Goal: Task Accomplishment & Management: Complete application form

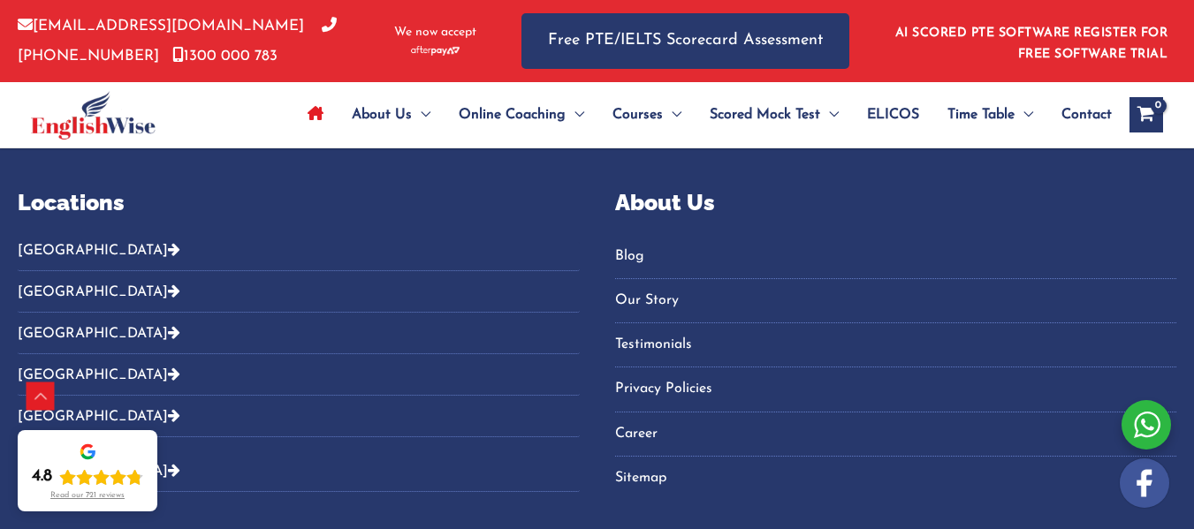
scroll to position [6310, 0]
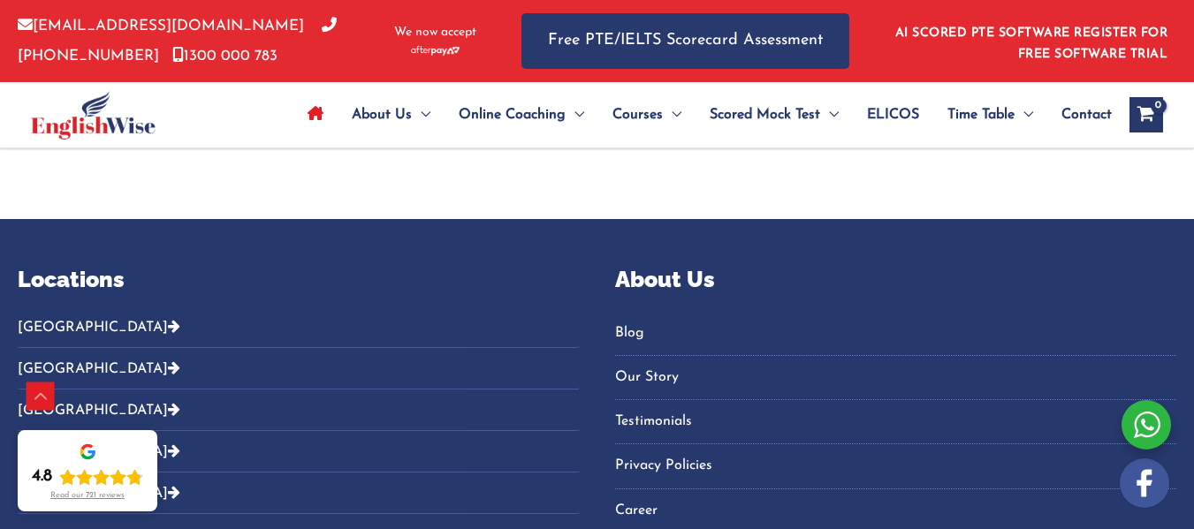
click at [615, 497] on link "Career" at bounding box center [896, 511] width 562 height 29
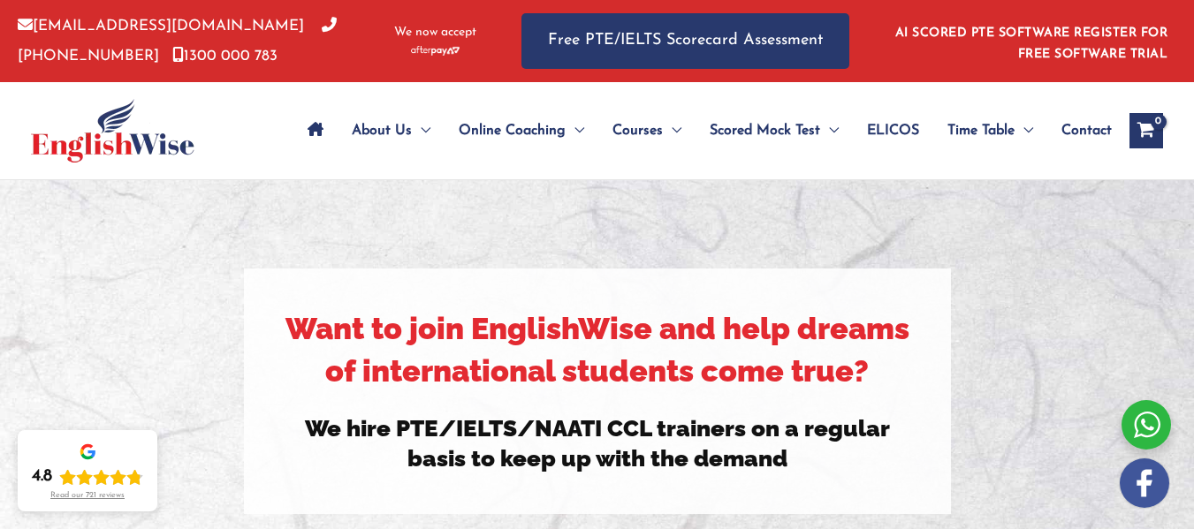
click at [1091, 132] on span "Contact" at bounding box center [1086, 131] width 50 height 62
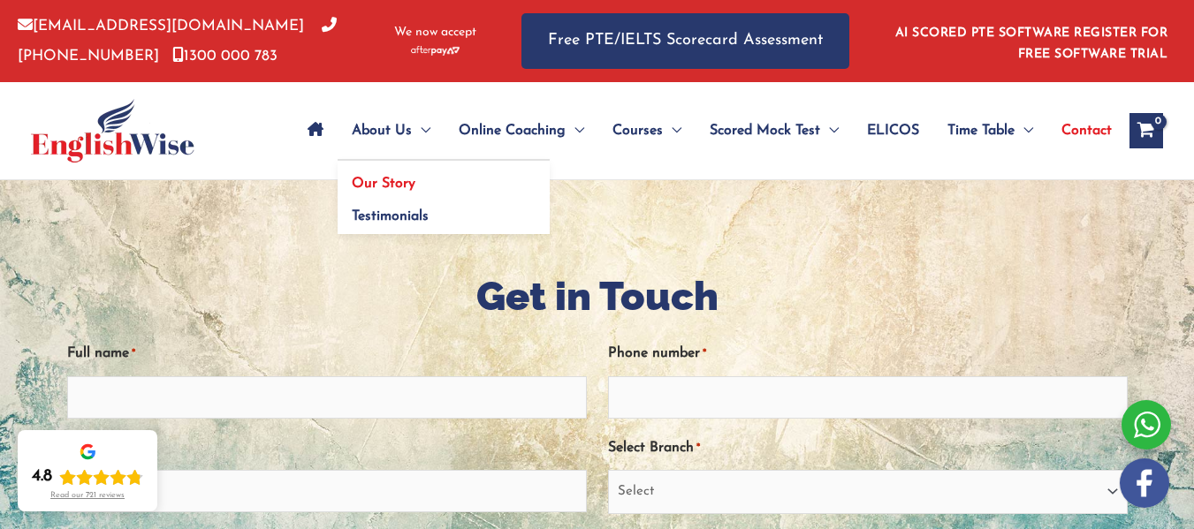
click at [375, 179] on span "Our Story" at bounding box center [384, 184] width 64 height 14
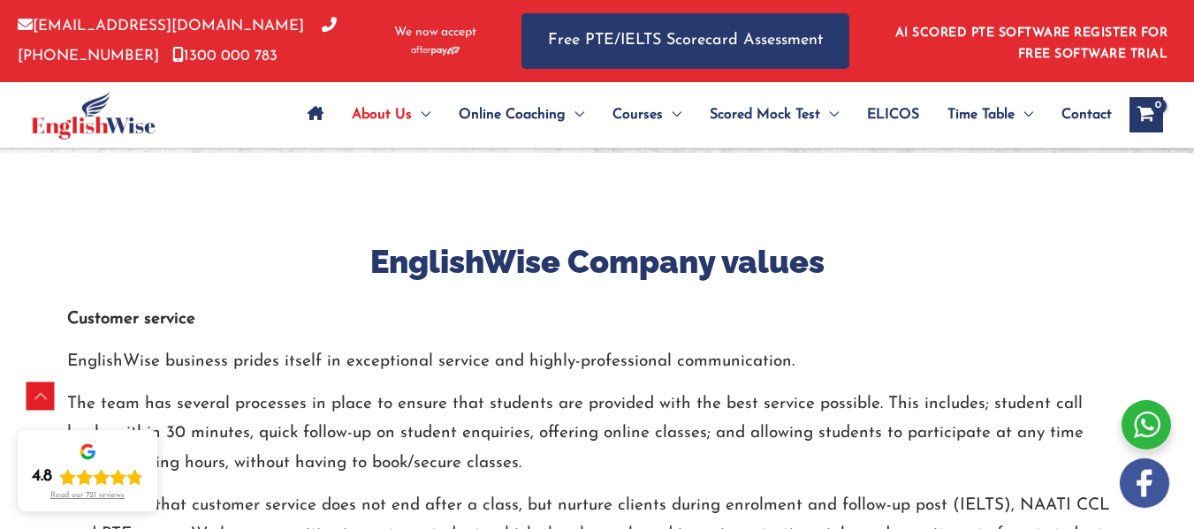
scroll to position [1944, 0]
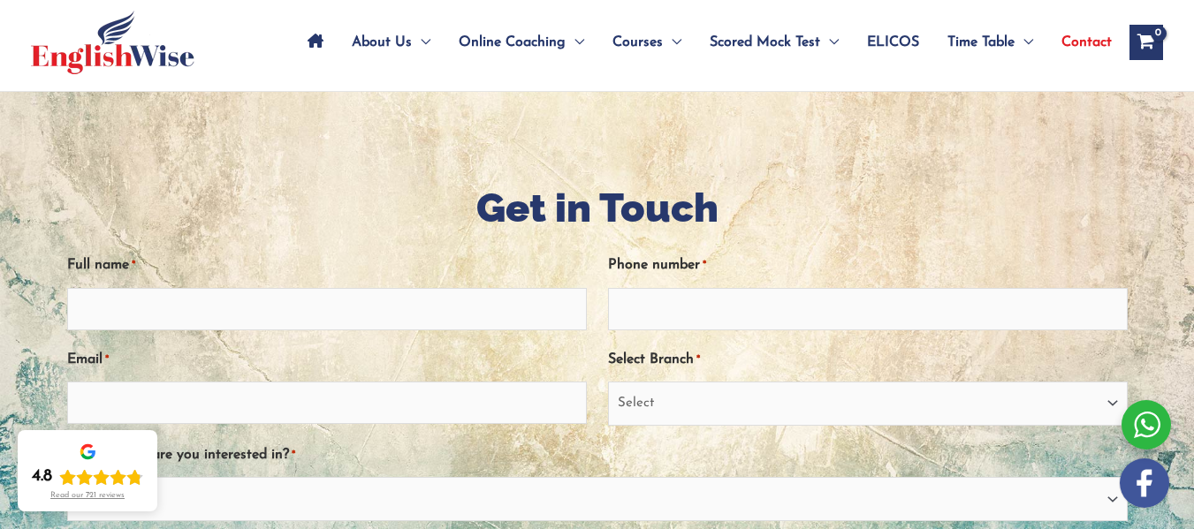
scroll to position [177, 0]
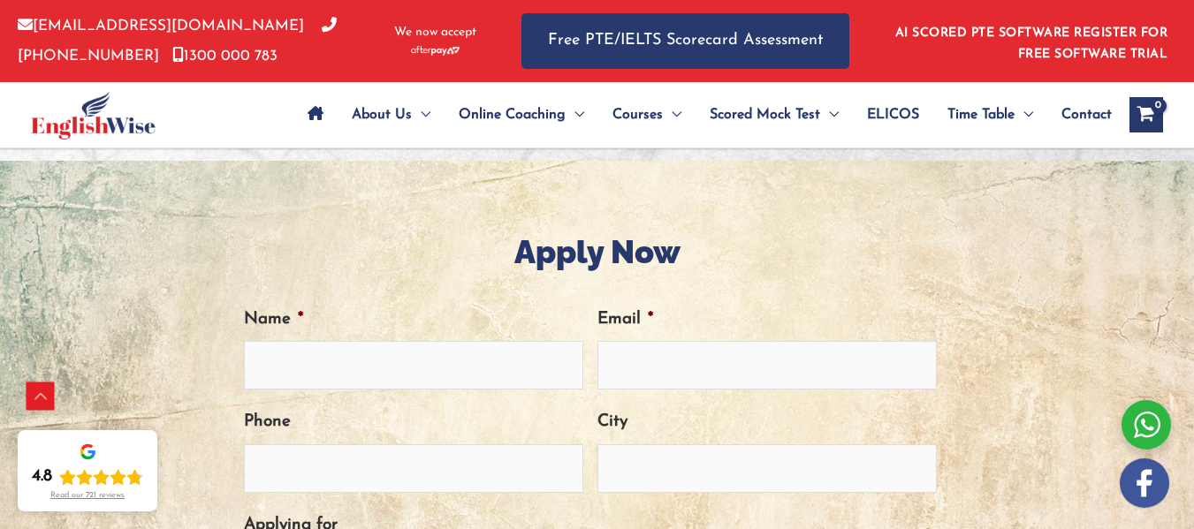
scroll to position [619, 0]
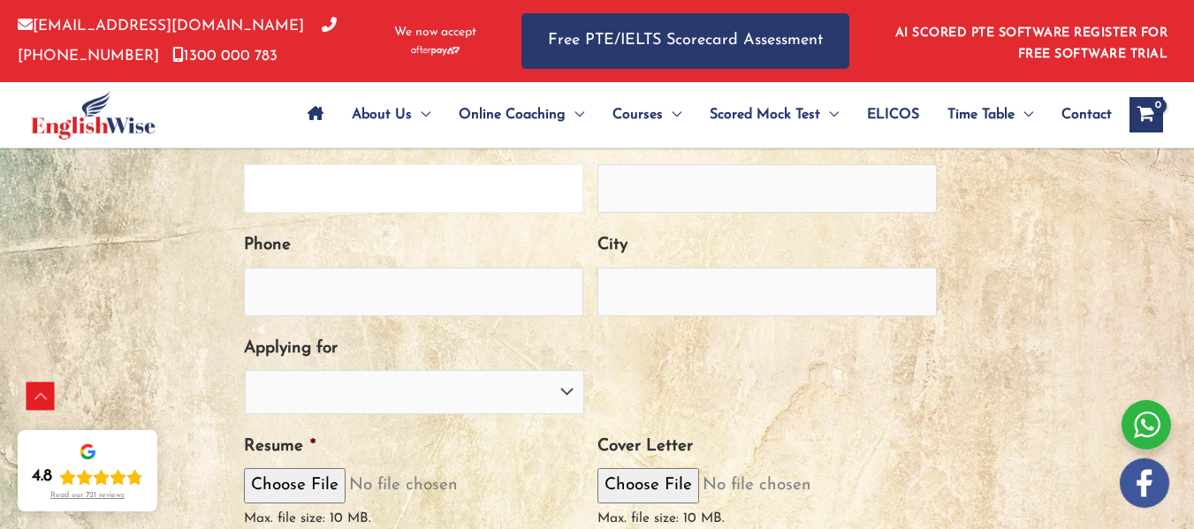
click at [409, 213] on input "Name *" at bounding box center [413, 188] width 339 height 49
type input "[PERSON_NAME] Dublado"
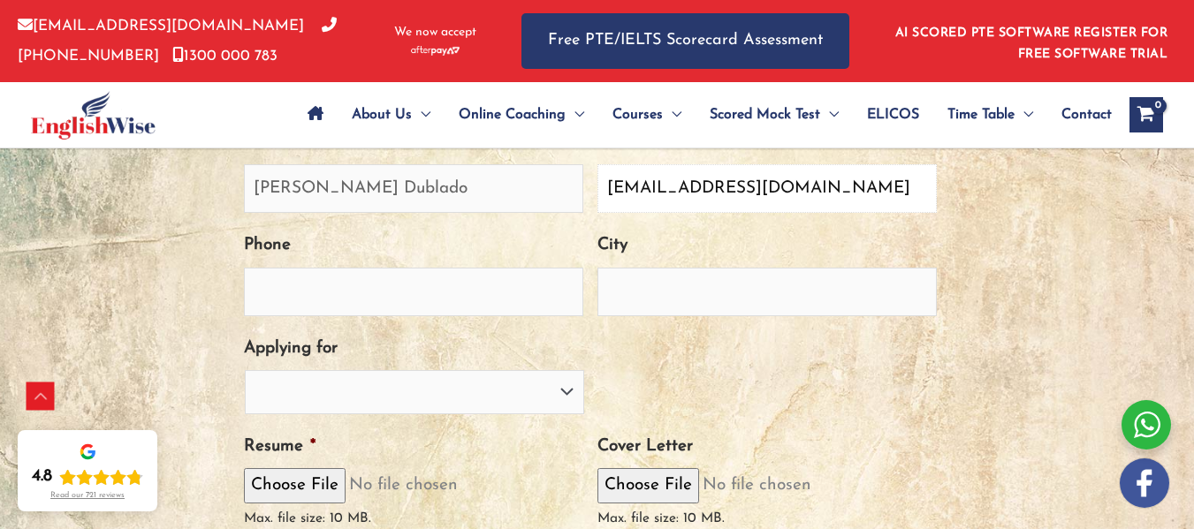
type input "[EMAIL_ADDRESS][DOMAIN_NAME]"
click at [299, 316] on input "Phone" at bounding box center [413, 292] width 339 height 49
type input "[PHONE_NUMBER]"
click at [651, 316] on input "City" at bounding box center [766, 292] width 339 height 49
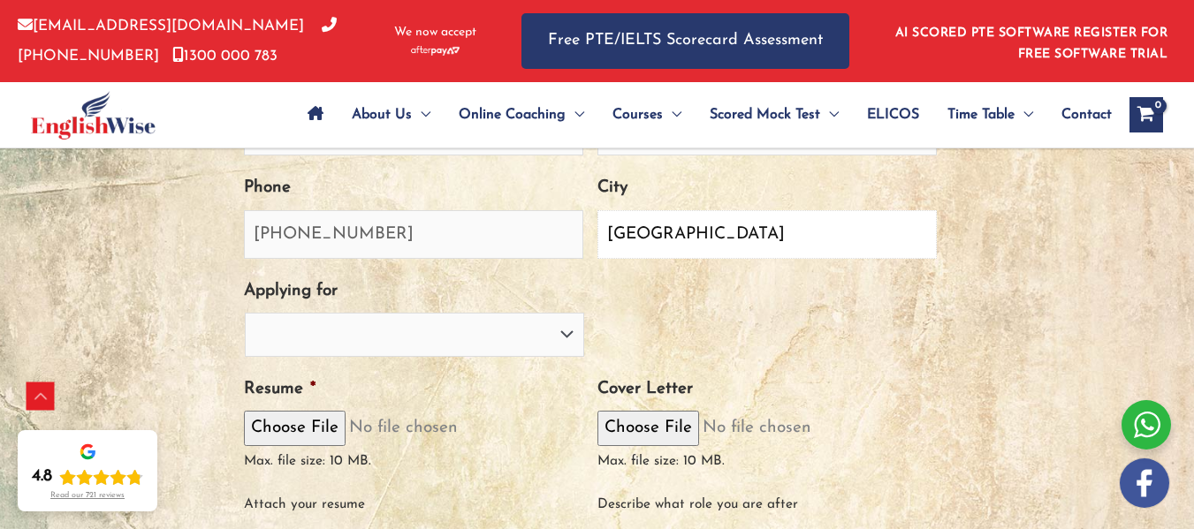
scroll to position [707, 0]
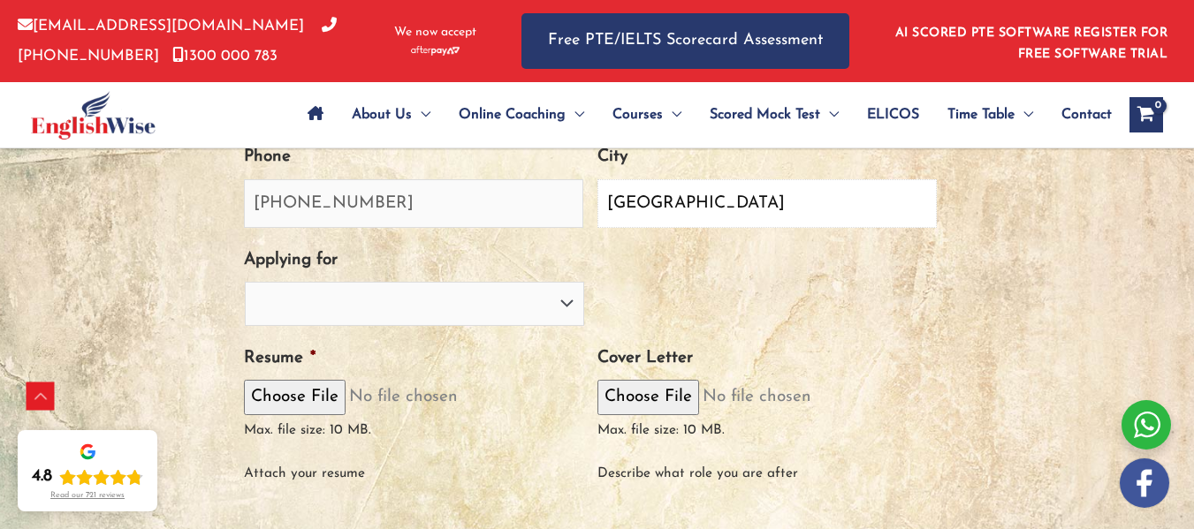
type input "[GEOGRAPHIC_DATA]"
click at [567, 326] on select "PTE Trainer IELTS Trainer [PERSON_NAME] Trainer OET Trainer PTE/NAATI/IELTS Sal…" at bounding box center [414, 304] width 339 height 44
select select "IELTS Trainer"
click at [266, 326] on select "PTE Trainer IELTS Trainer [PERSON_NAME] Trainer OET Trainer PTE/NAATI/IELTS Sal…" at bounding box center [414, 304] width 339 height 44
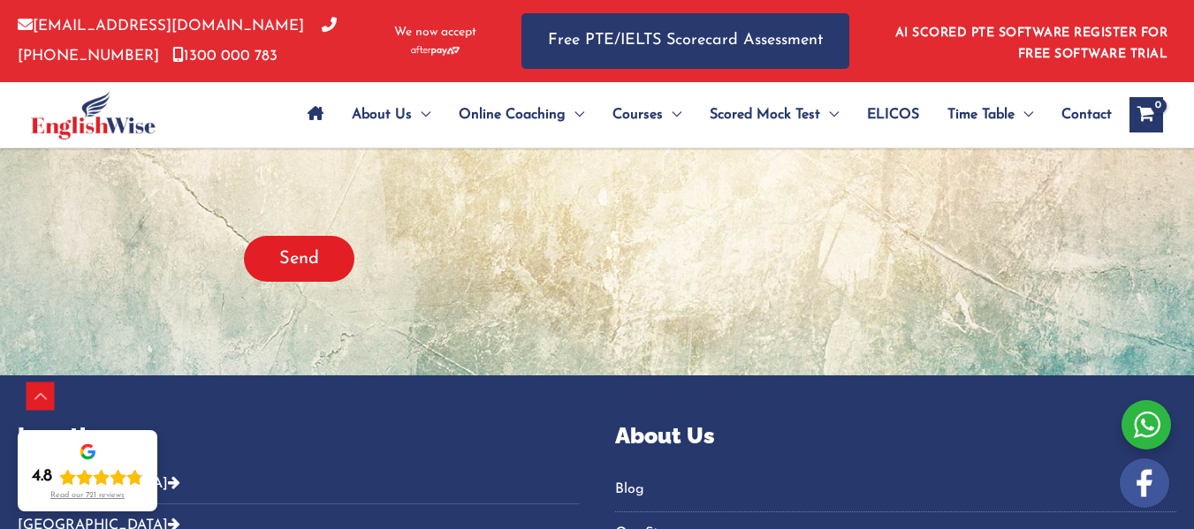
scroll to position [884, 0]
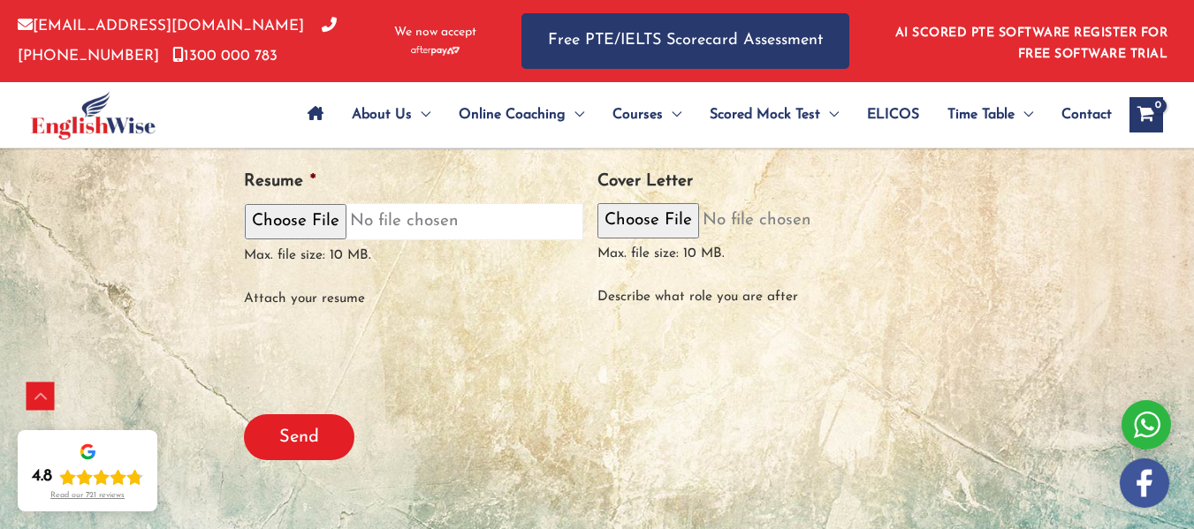
click at [323, 239] on input "Resume *" at bounding box center [413, 221] width 339 height 36
type input "C:\fakepath\CV2025.docx"
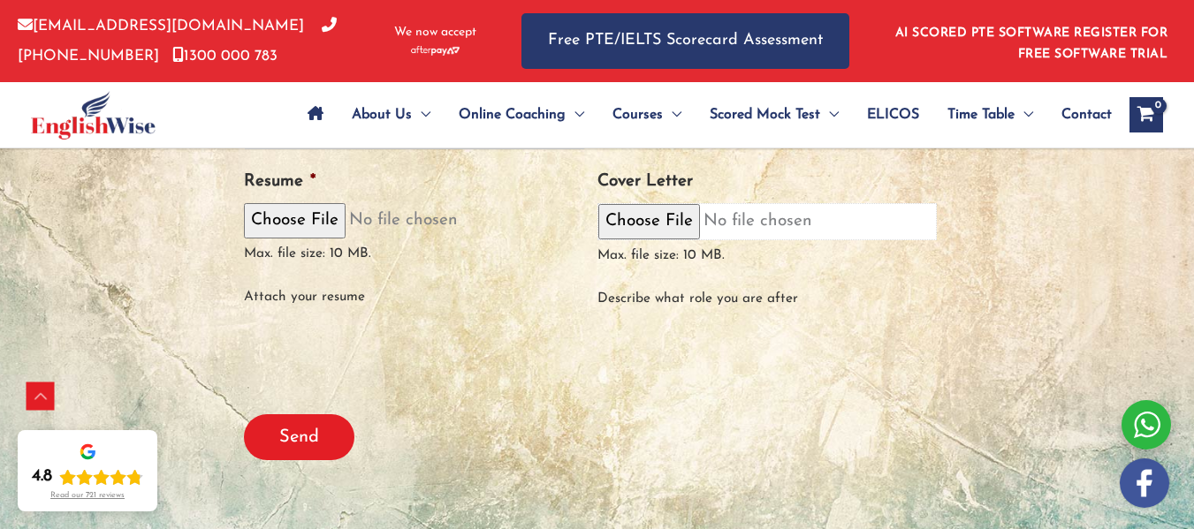
click at [663, 239] on input "Cover Letter" at bounding box center [766, 221] width 339 height 36
type input "C:\fakepath\Cover Letter.docx"
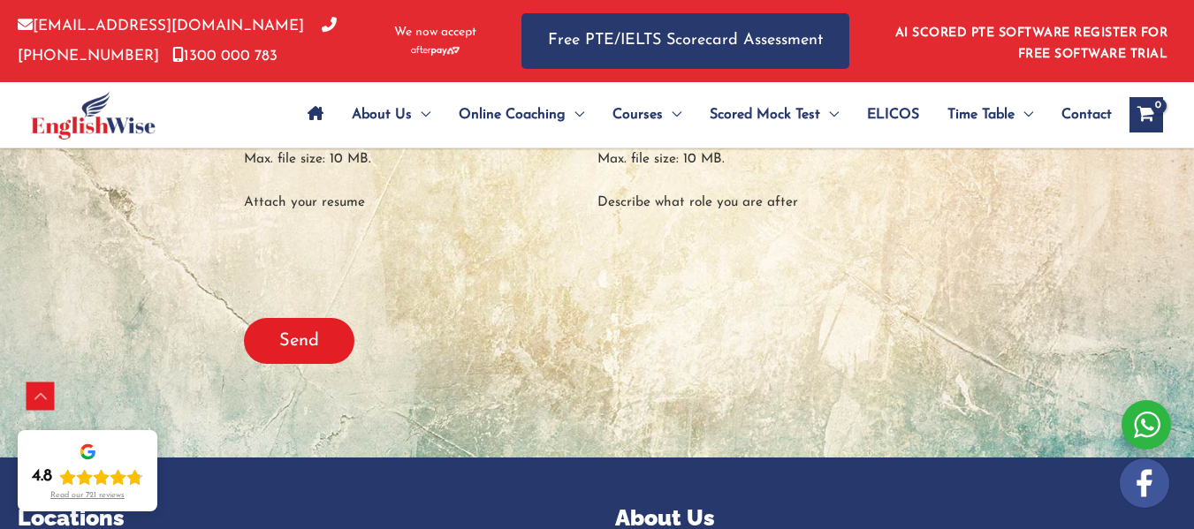
scroll to position [1060, 0]
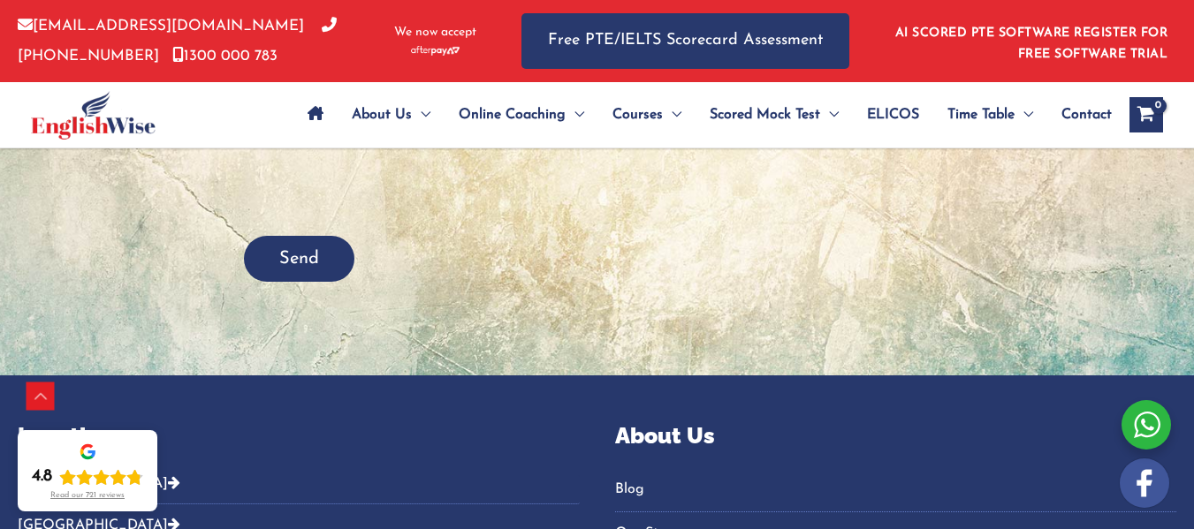
click at [341, 282] on input "Send" at bounding box center [299, 259] width 110 height 46
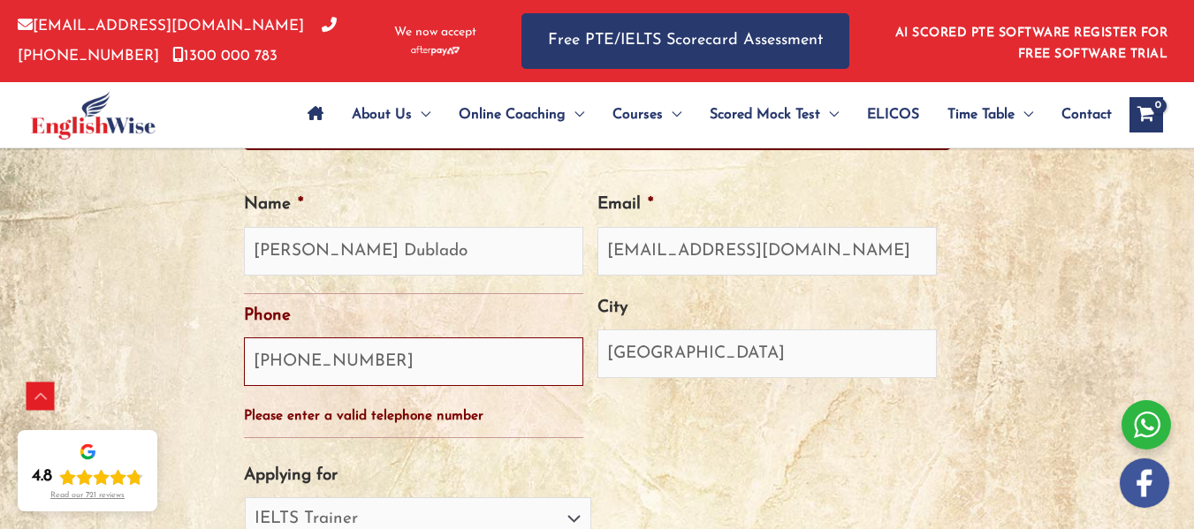
scroll to position [781, 0]
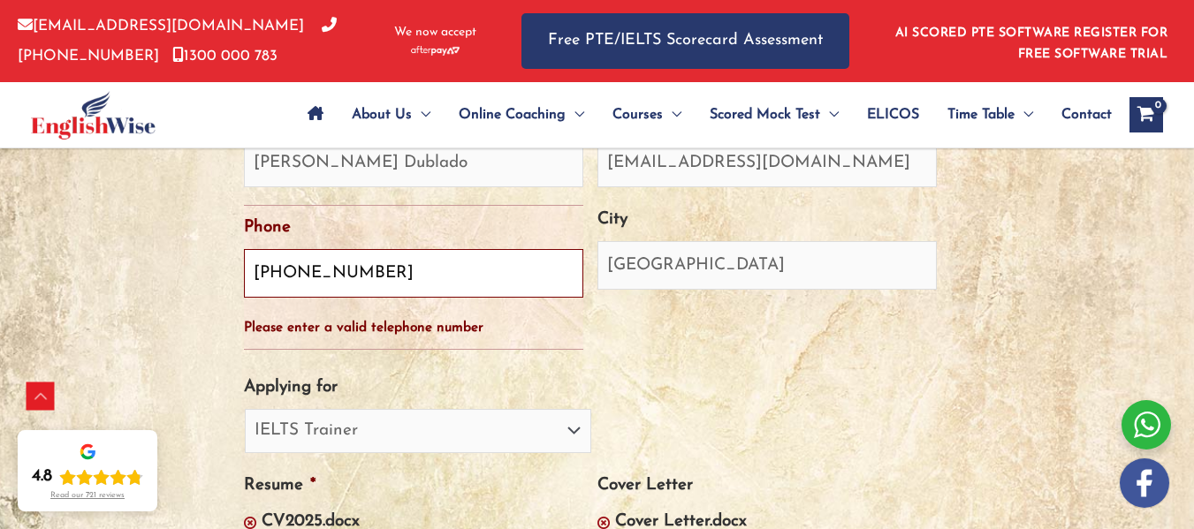
click at [305, 268] on input "[PHONE_NUMBER]" at bounding box center [413, 273] width 339 height 49
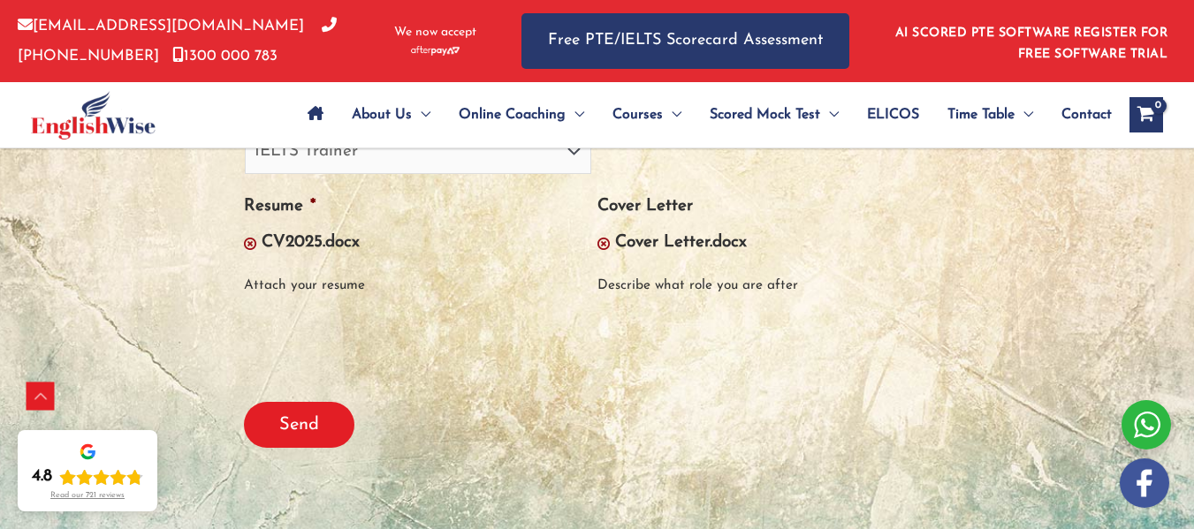
scroll to position [1223, 0]
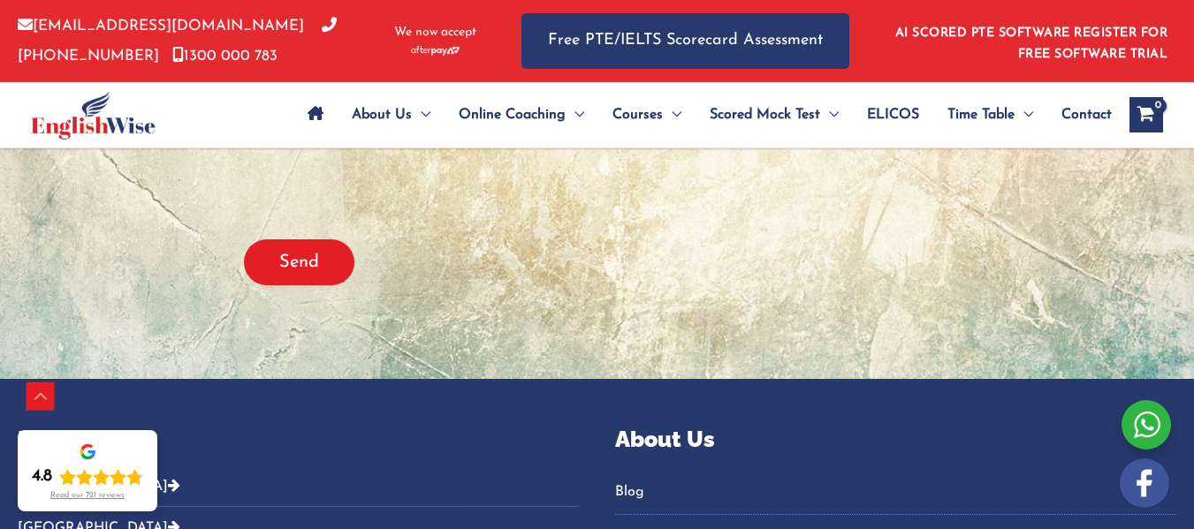
type input "09156984942"
click at [335, 247] on input "Send" at bounding box center [299, 262] width 110 height 46
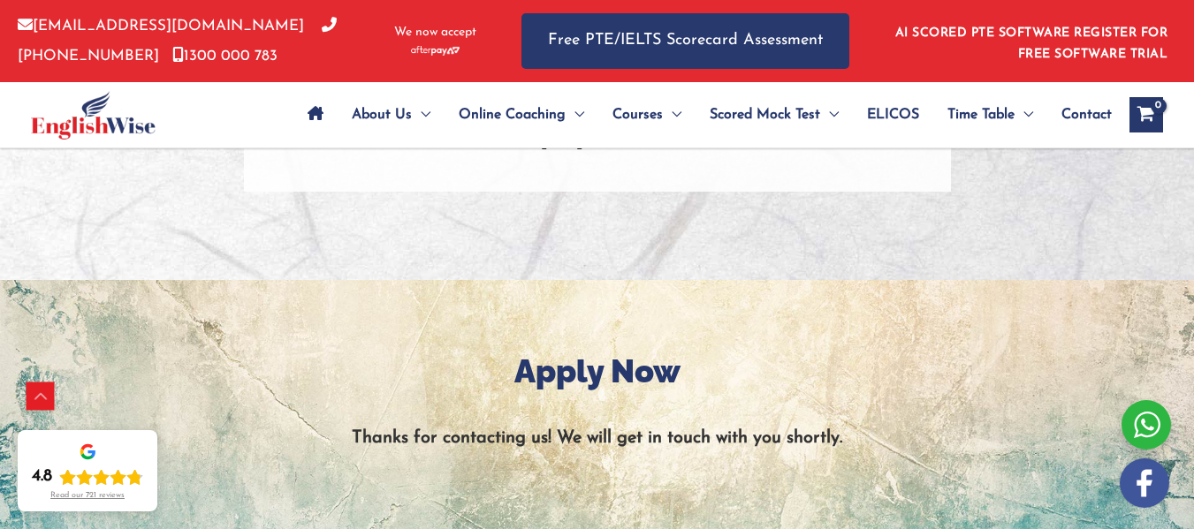
scroll to position [353, 0]
